Goal: Task Accomplishment & Management: Use online tool/utility

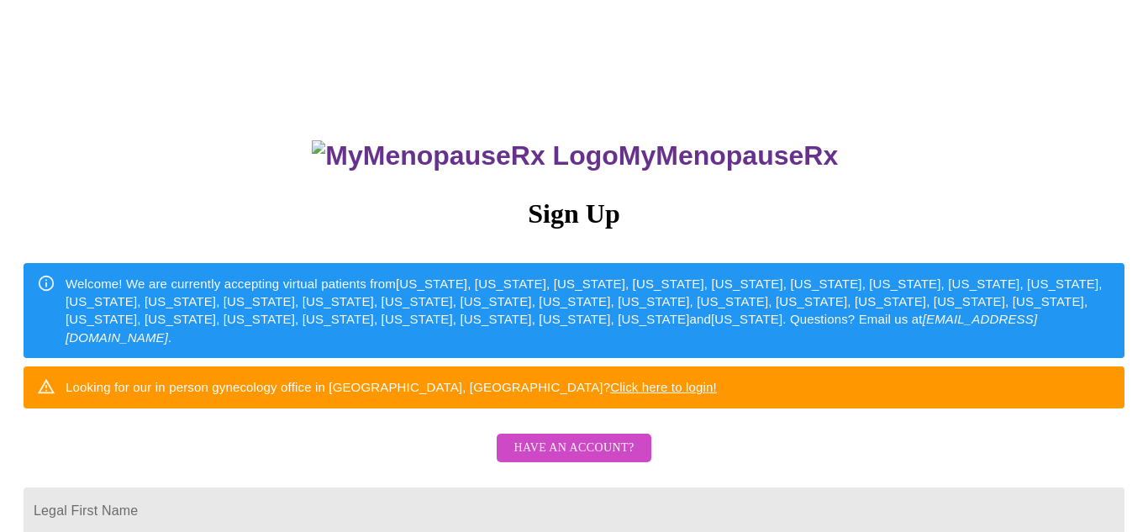
click at [584, 459] on span "Have an account?" at bounding box center [573, 448] width 120 height 21
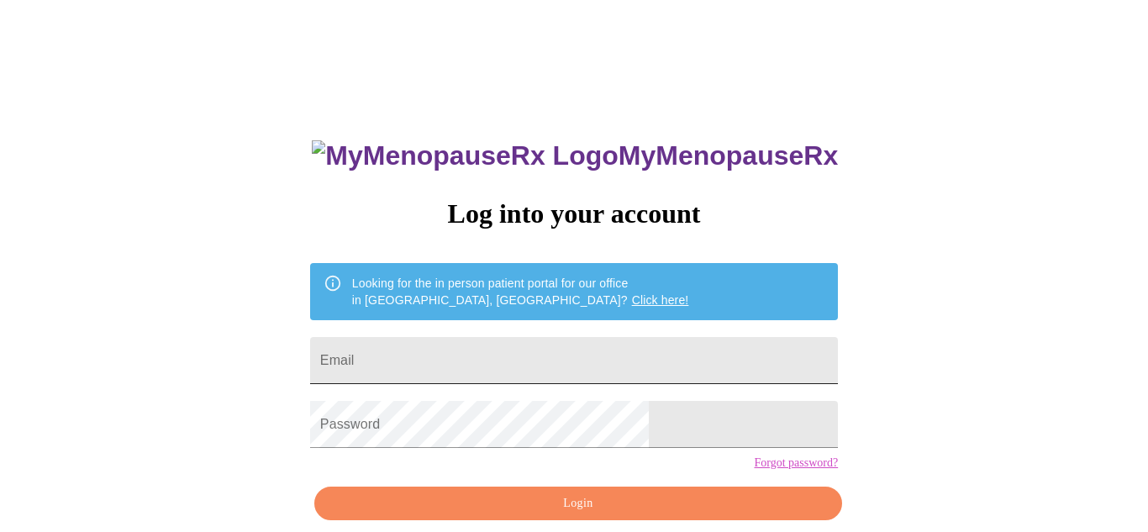
click at [426, 353] on input "Email" at bounding box center [574, 360] width 528 height 47
type input "dt84um@yahoo.com"
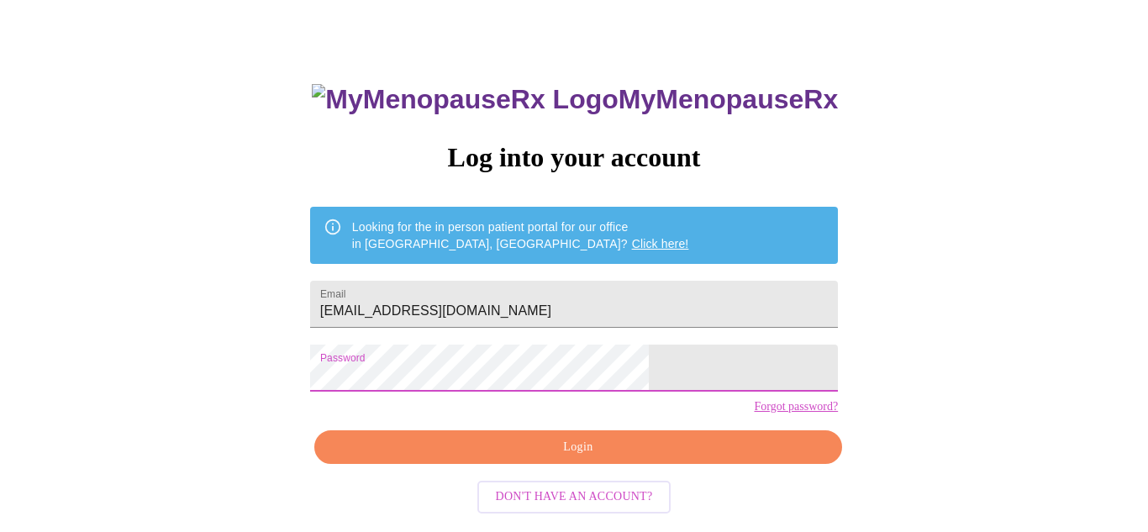
scroll to position [76, 0]
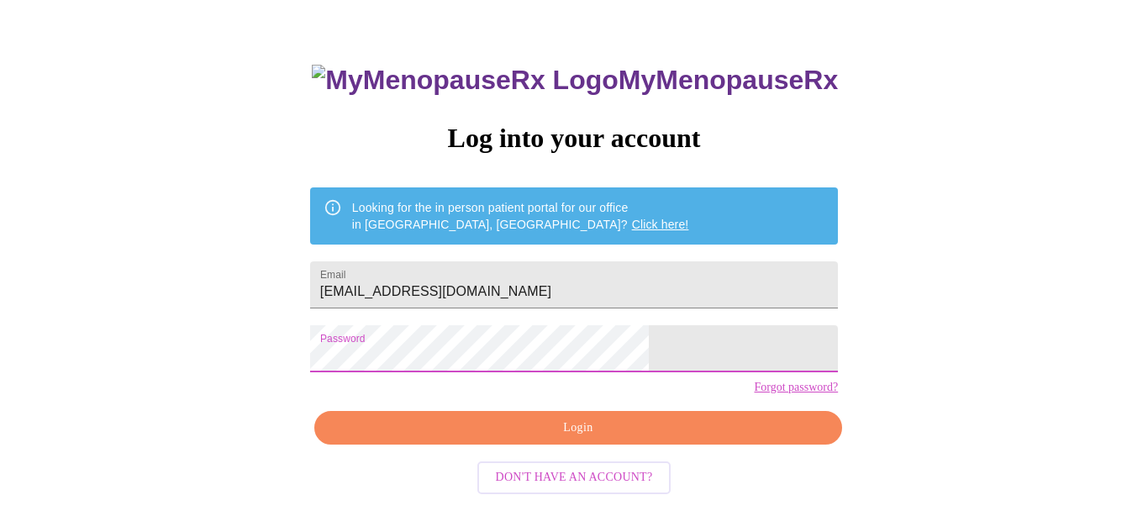
click at [536, 439] on span "Login" at bounding box center [578, 428] width 489 height 21
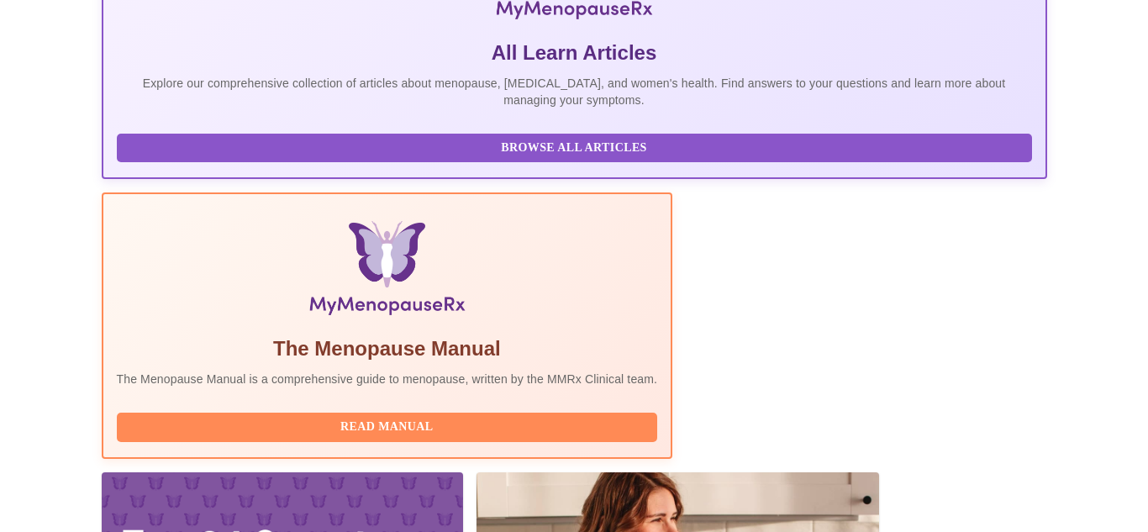
scroll to position [388, 0]
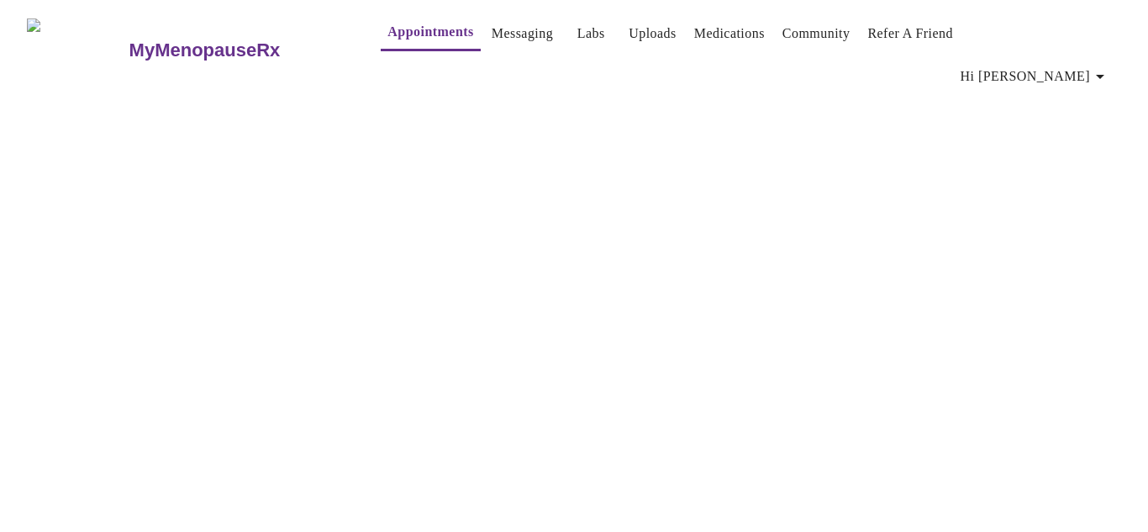
click at [387, 36] on link "Appointments" at bounding box center [430, 32] width 86 height 24
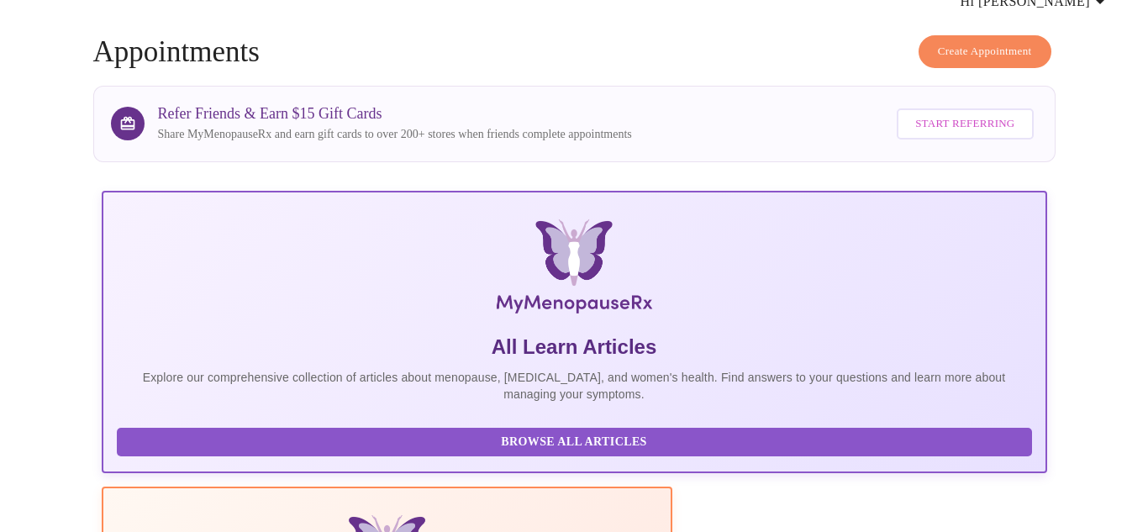
scroll to position [388, 0]
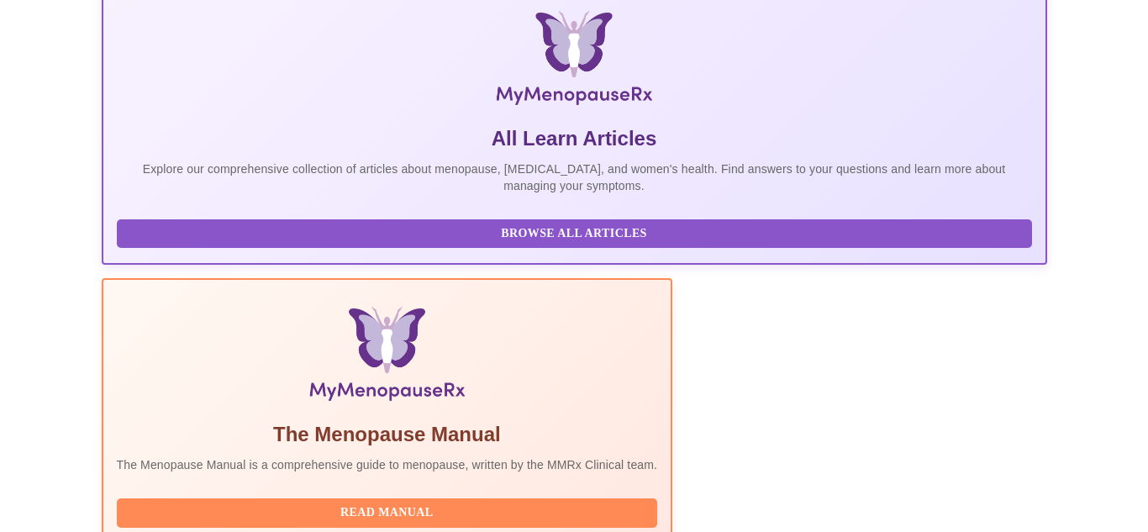
scroll to position [388, 0]
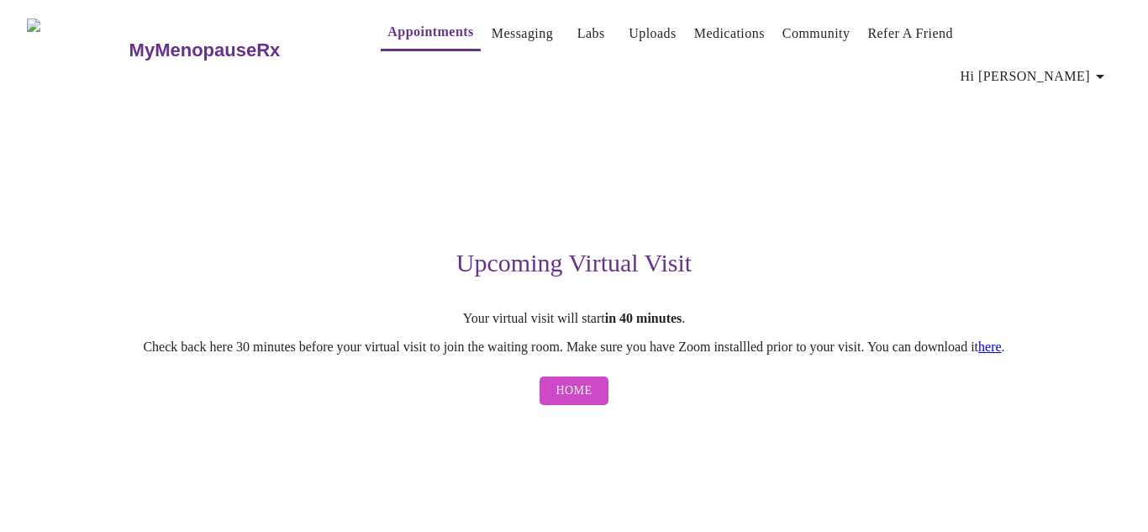
click at [1001, 339] on link "here" at bounding box center [990, 346] width 24 height 14
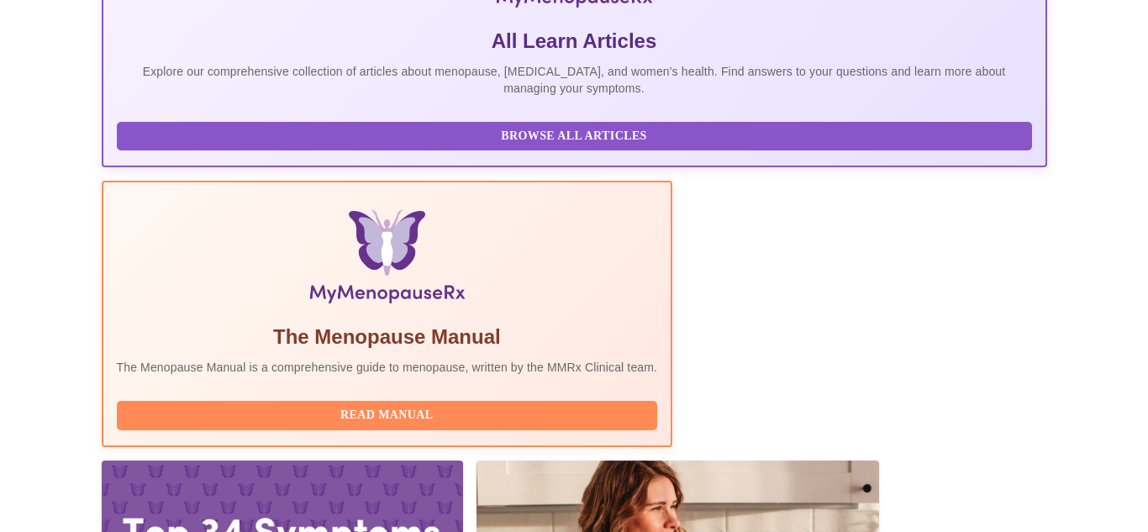
scroll to position [388, 0]
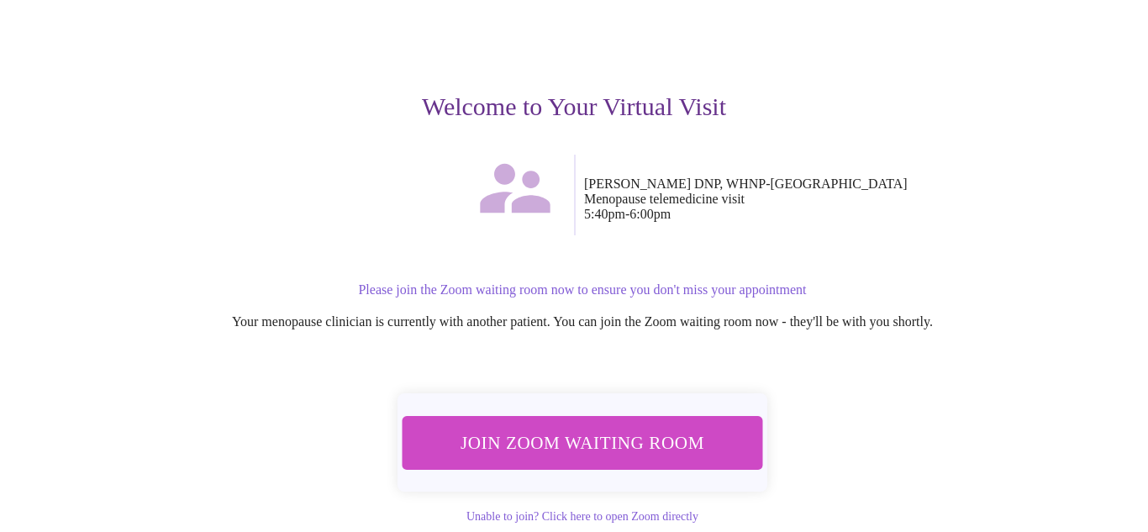
scroll to position [170, 0]
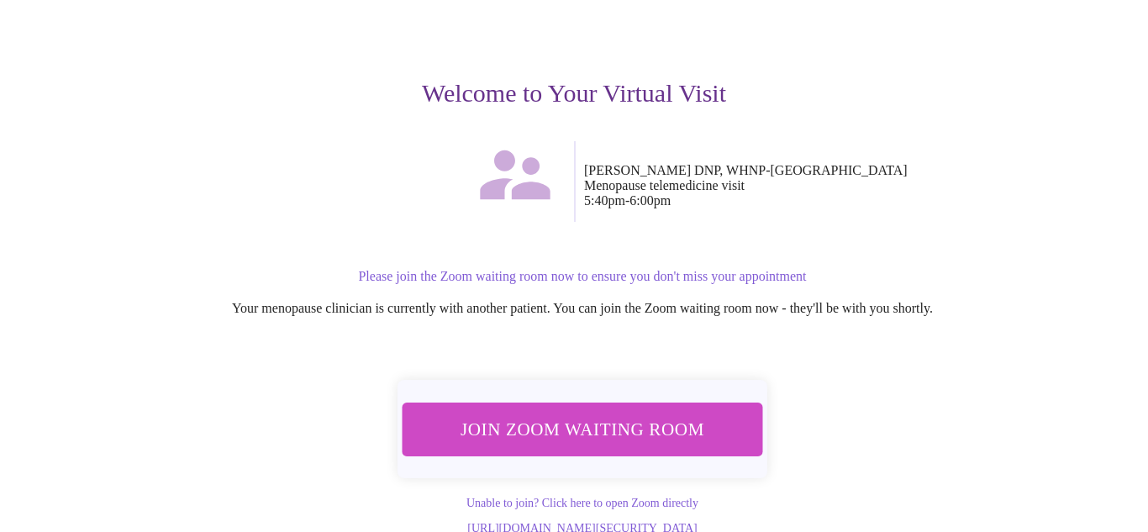
click at [617, 413] on span "Join Zoom Waiting Room" at bounding box center [582, 428] width 317 height 31
click at [633, 413] on span "Join Zoom Waiting Room" at bounding box center [582, 428] width 316 height 31
